Goal: Transaction & Acquisition: Obtain resource

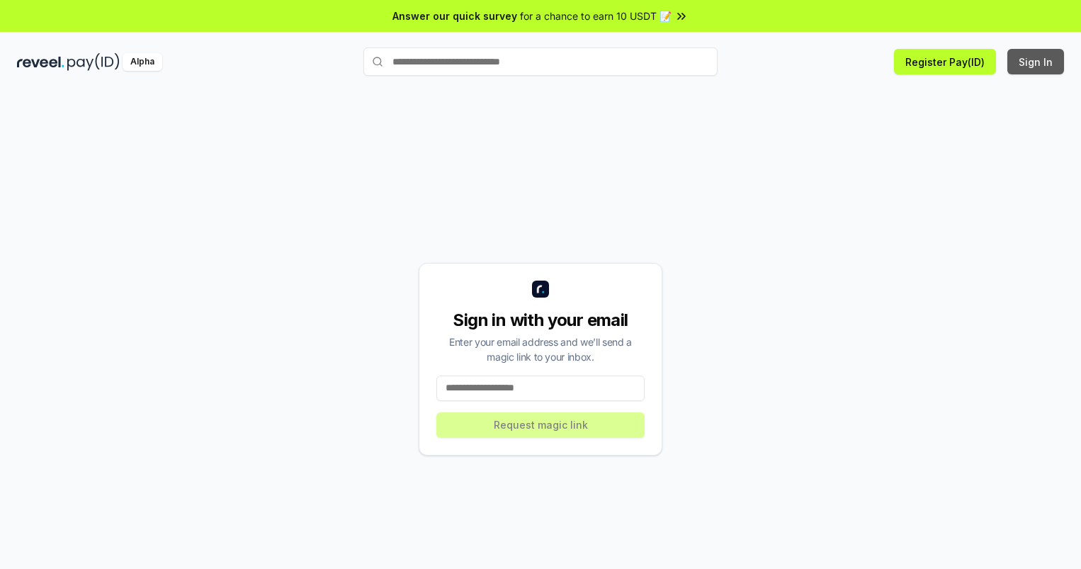
click at [1036, 62] on button "Sign In" at bounding box center [1035, 61] width 57 height 25
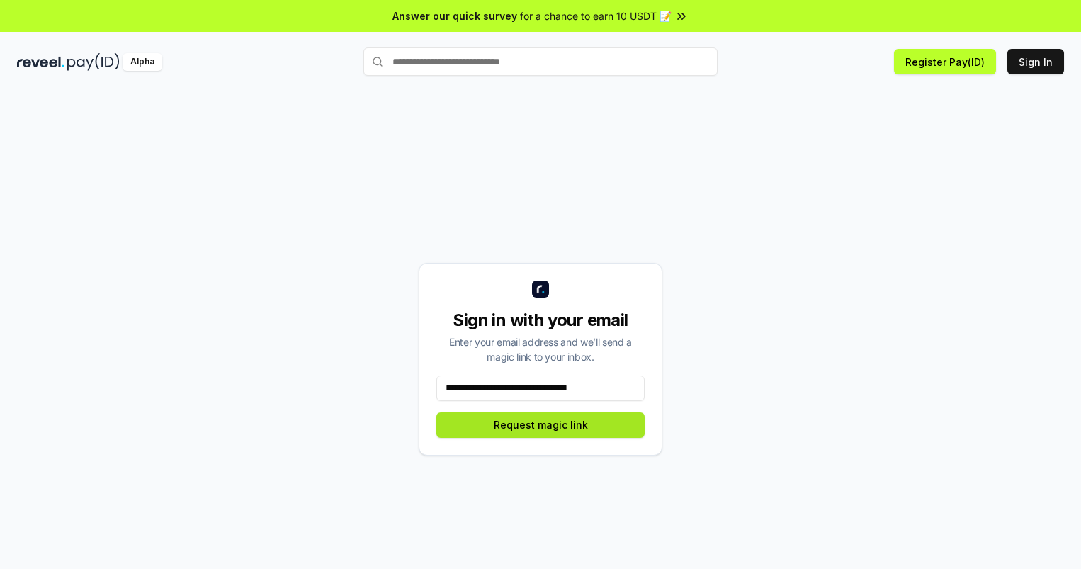
type input "**********"
click at [540, 424] on button "Request magic link" at bounding box center [540, 424] width 208 height 25
